Goal: Obtain resource: Download file/media

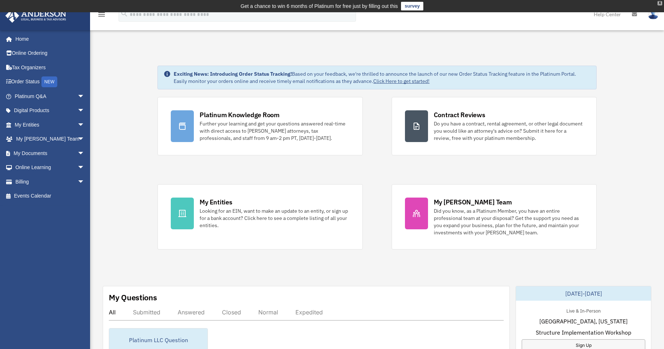
click at [659, 3] on div "X" at bounding box center [659, 3] width 5 height 4
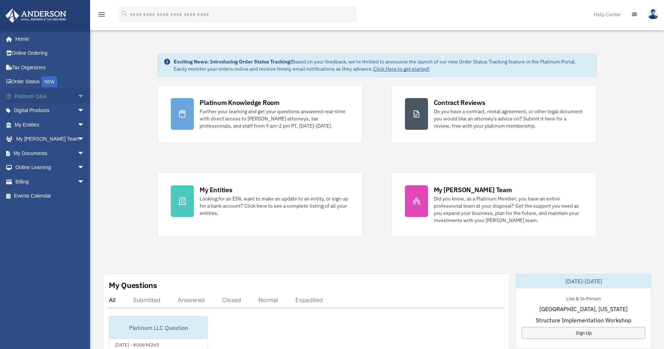
click at [77, 97] on span "arrow_drop_down" at bounding box center [84, 96] width 14 height 15
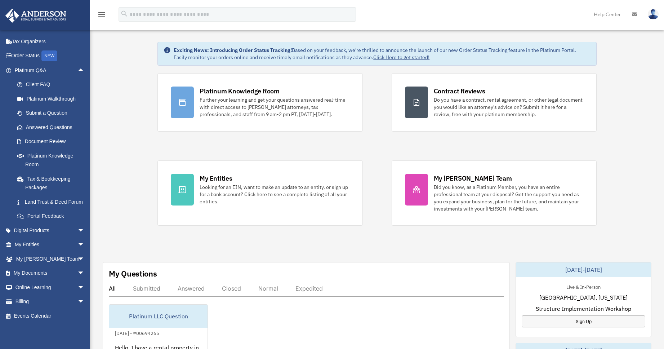
scroll to position [35, 0]
click at [77, 230] on span "arrow_drop_down" at bounding box center [84, 230] width 14 height 15
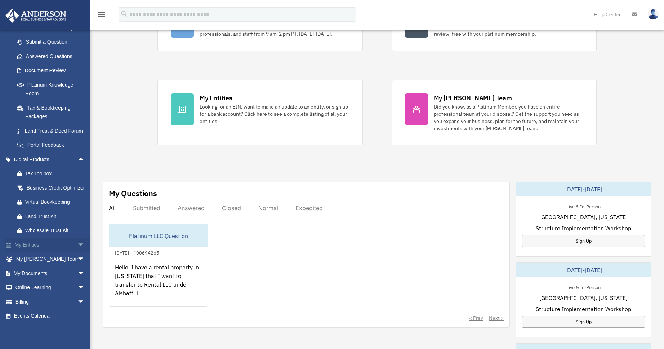
scroll to position [93, 0]
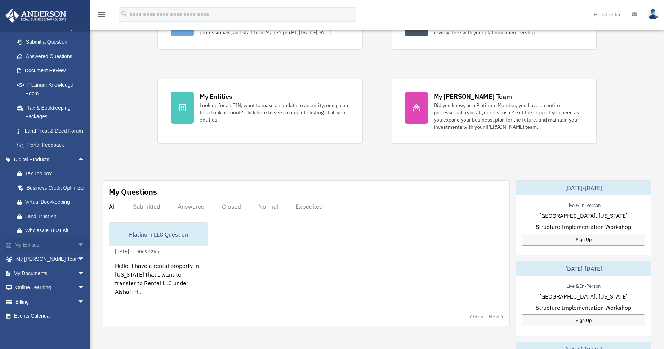
click at [77, 243] on span "arrow_drop_down" at bounding box center [84, 244] width 14 height 15
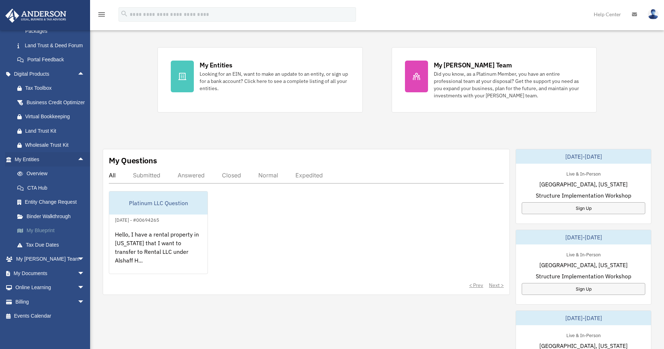
scroll to position [268, 0]
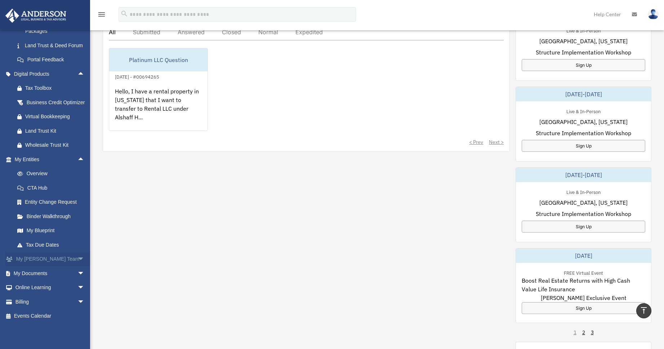
click at [77, 262] on span "arrow_drop_down" at bounding box center [84, 259] width 14 height 15
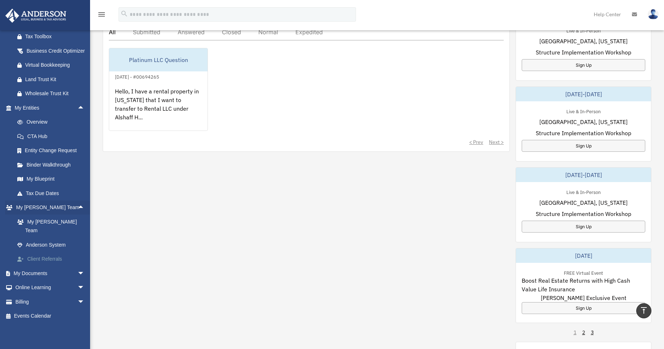
scroll to position [243, 0]
click at [77, 273] on span "arrow_drop_down" at bounding box center [84, 273] width 14 height 15
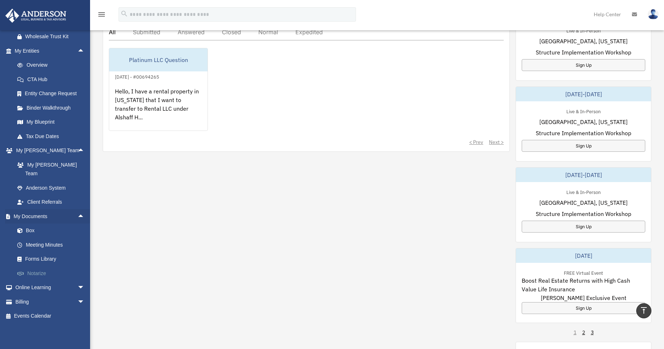
scroll to position [300, 0]
click at [37, 233] on link "Box" at bounding box center [52, 230] width 85 height 14
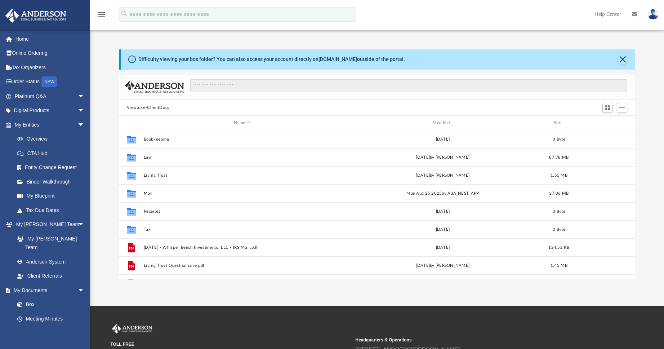
scroll to position [158, 511]
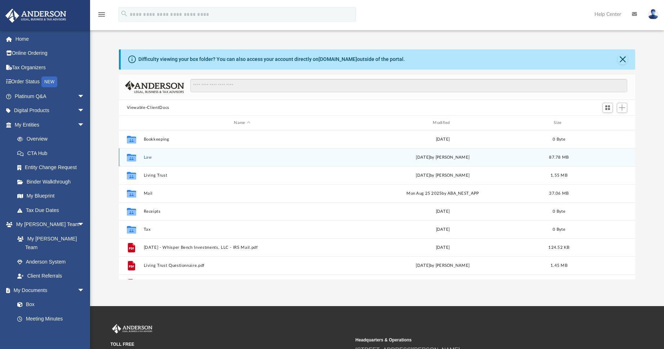
click at [149, 158] on button "Law" at bounding box center [241, 157] width 197 height 5
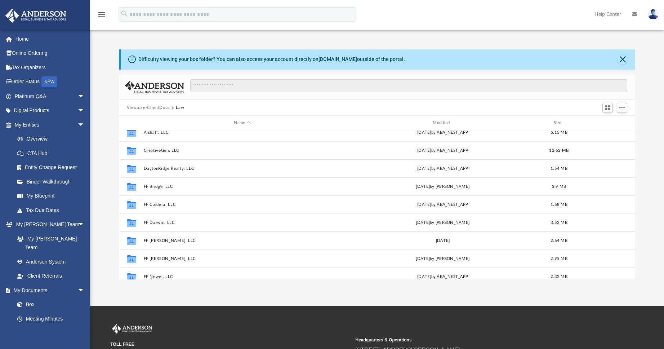
scroll to position [0, 0]
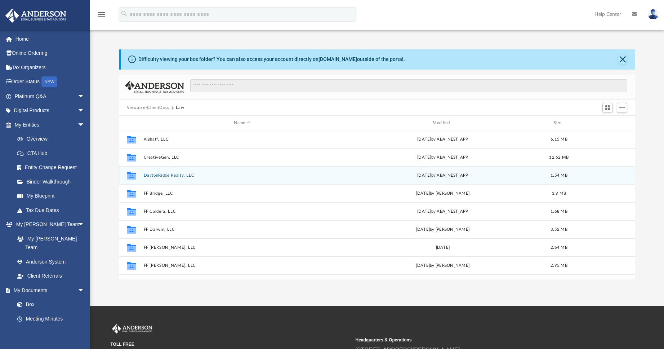
click at [162, 178] on div "Collaborated Folder DaytonRidge Realty, LLC [DATE] by ABA_NEST_APP 1.54 MB" at bounding box center [377, 175] width 516 height 18
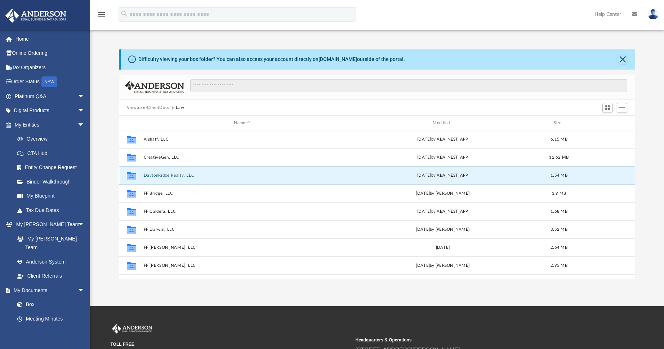
click at [162, 177] on button "DaytonRidge Realty, LLC" at bounding box center [241, 175] width 197 height 5
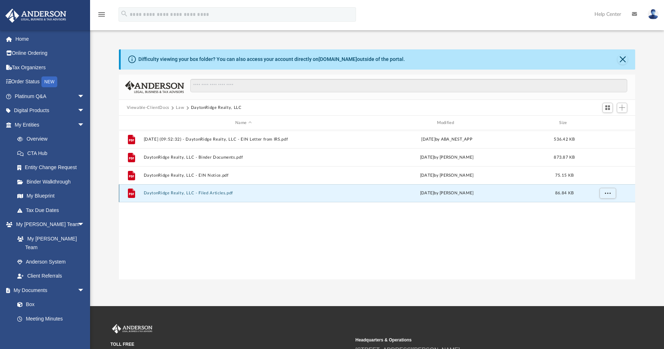
click at [159, 194] on button "DaytonRidge Realty, LLC - Filed Articles.pdf" at bounding box center [243, 193] width 200 height 5
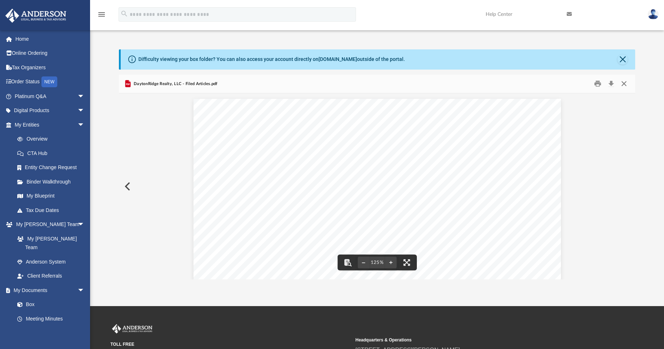
click at [623, 84] on button "Close" at bounding box center [623, 83] width 13 height 11
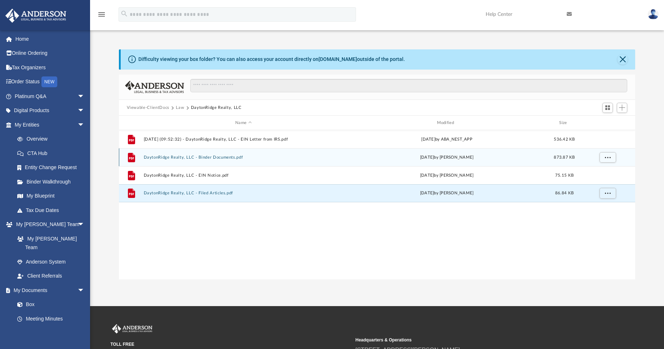
click at [215, 158] on button "DaytonRidge Realty, LLC - Binder Documents.pdf" at bounding box center [243, 157] width 200 height 5
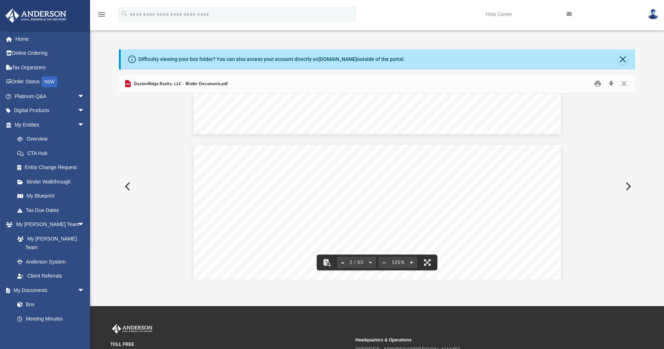
scroll to position [439, 0]
drag, startPoint x: 414, startPoint y: 194, endPoint x: 513, endPoint y: 193, distance: 98.7
click at [513, 193] on span "Overview of DaytonRidge Realty, LLC" at bounding box center [442, 194] width 150 height 8
